Goal: Task Accomplishment & Management: Use online tool/utility

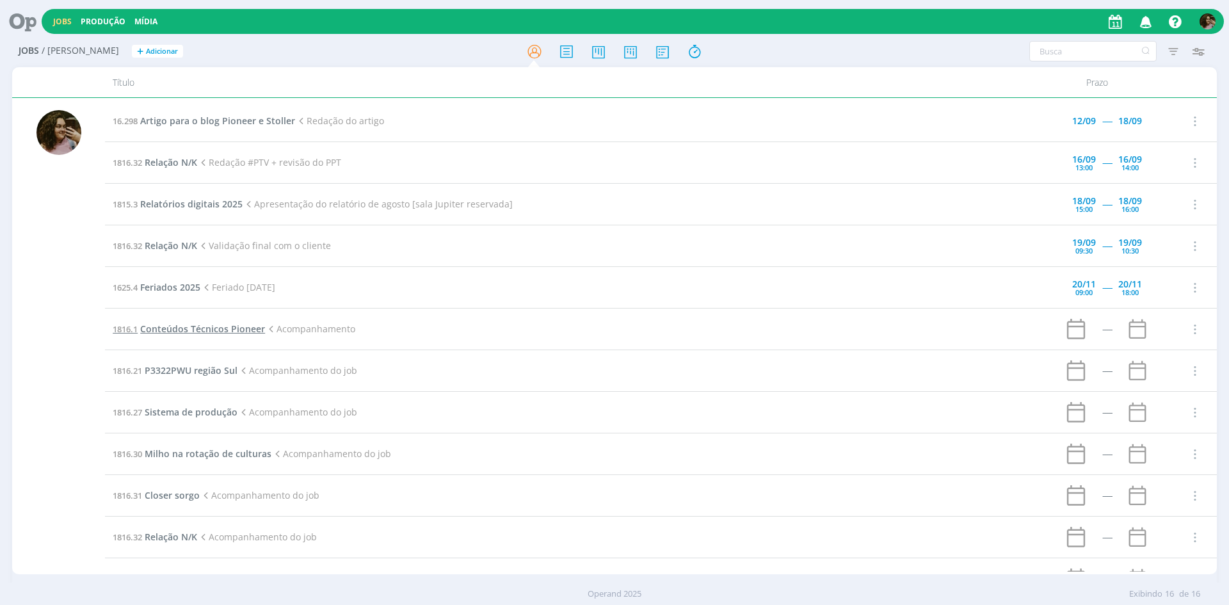
click at [193, 325] on span "Conteúdos Técnicos Pioneer" at bounding box center [202, 329] width 125 height 12
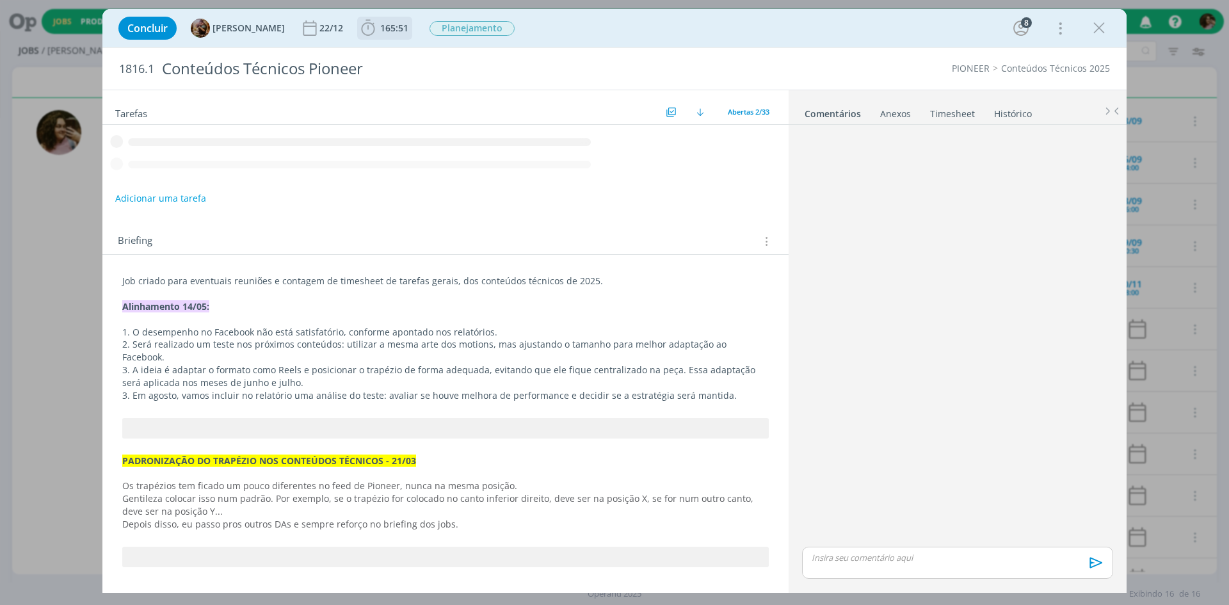
click at [391, 37] on span "165:51" at bounding box center [385, 28] width 52 height 19
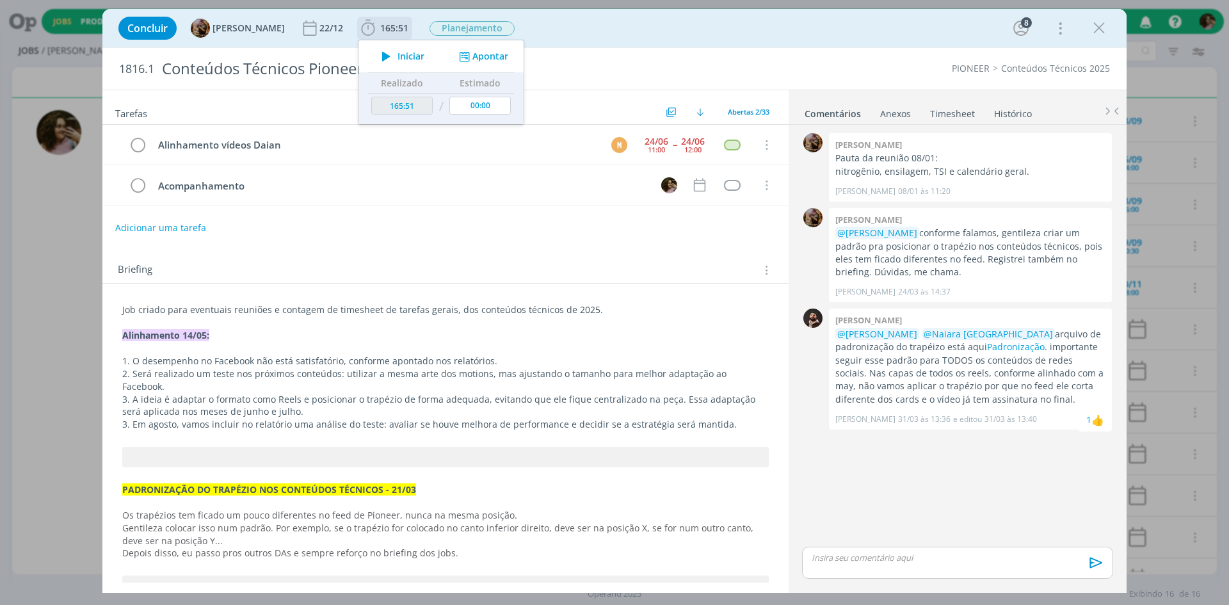
click at [410, 58] on span "Iniciar" at bounding box center [411, 56] width 27 height 9
